Goal: Find contact information: Find contact information

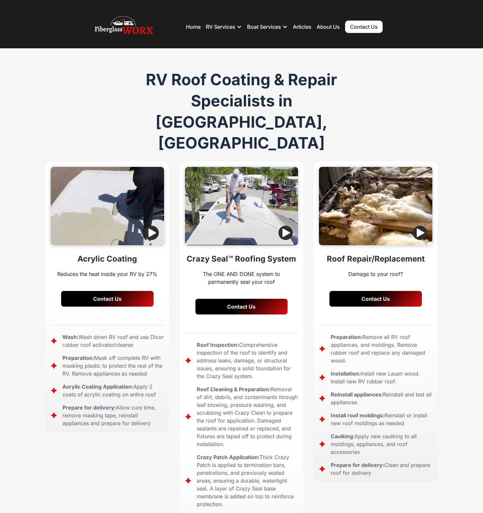
click at [357, 29] on link "Contact Us" at bounding box center [364, 27] width 38 height 12
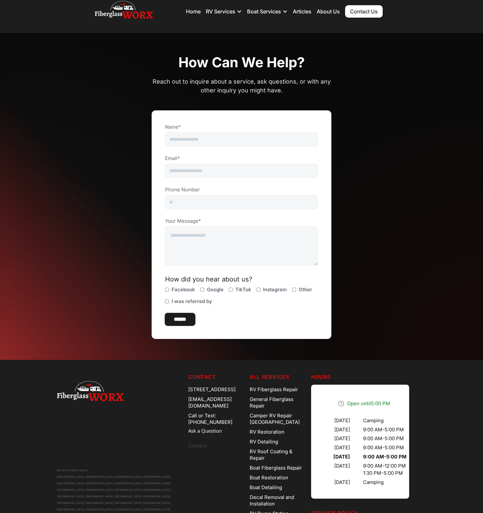
scroll to position [67, 0]
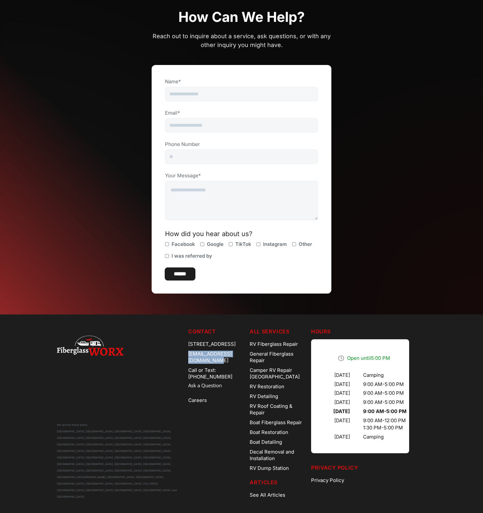
drag, startPoint x: 252, startPoint y: 361, endPoint x: 184, endPoint y: 360, distance: 68.6
click at [188, 360] on div "[EMAIL_ADDRESS][DOMAIN_NAME]" at bounding box center [216, 357] width 56 height 16
copy div "[EMAIL_ADDRESS][DOMAIN_NAME]"
